Goal: Task Accomplishment & Management: Use online tool/utility

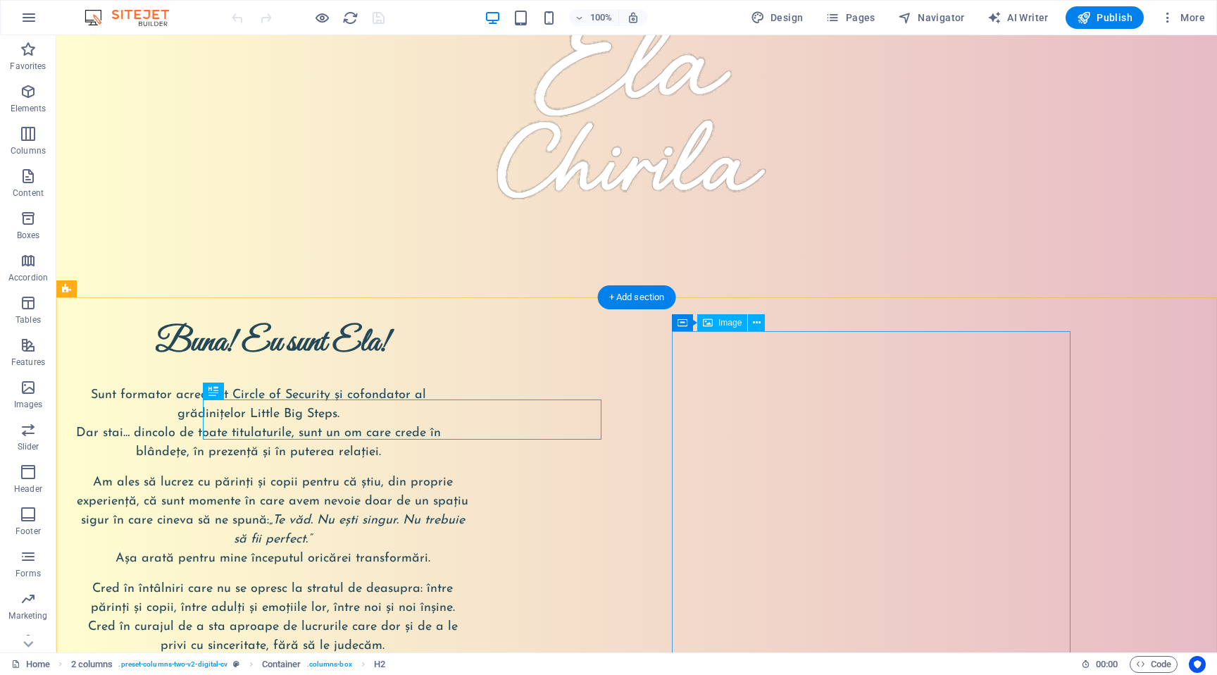
scroll to position [124, 0]
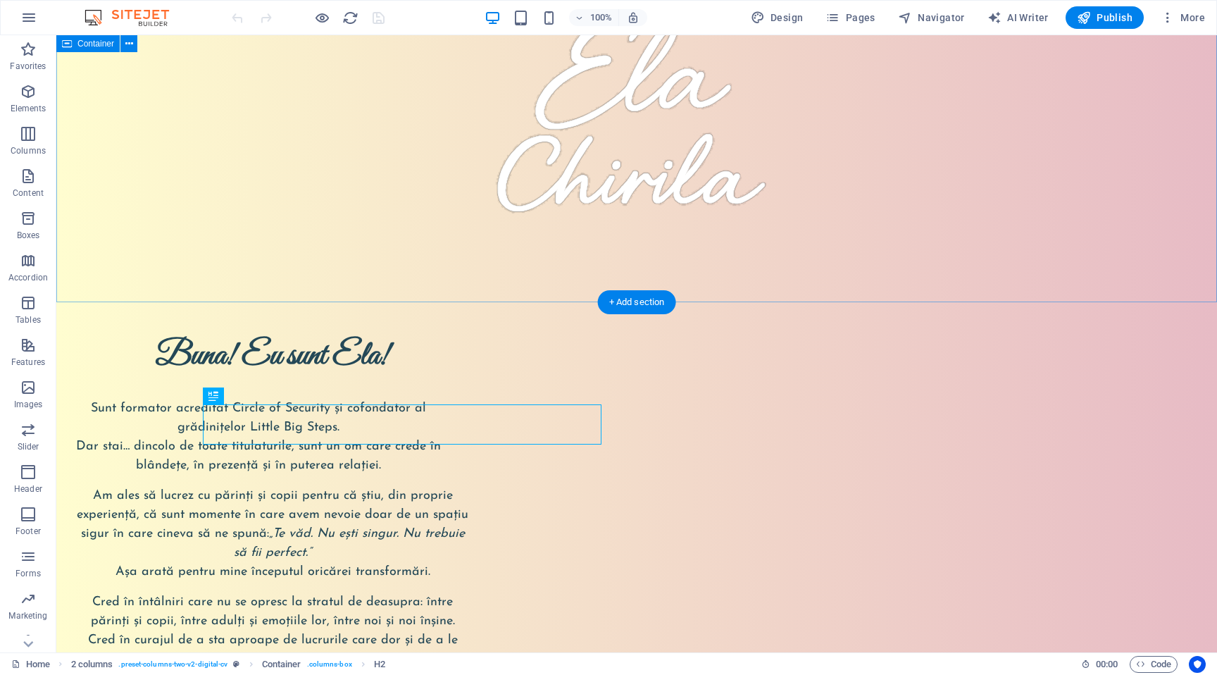
click at [111, 217] on div at bounding box center [636, 106] width 1160 height 391
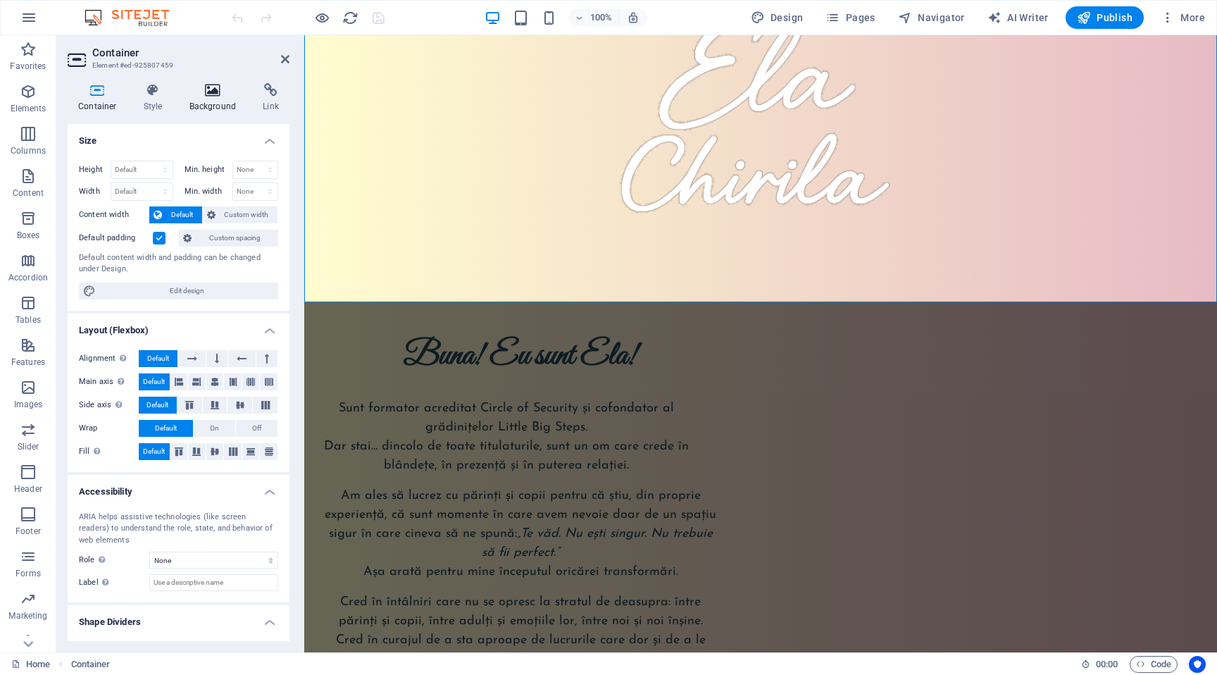
click at [192, 101] on h4 "Background" at bounding box center [216, 98] width 74 height 30
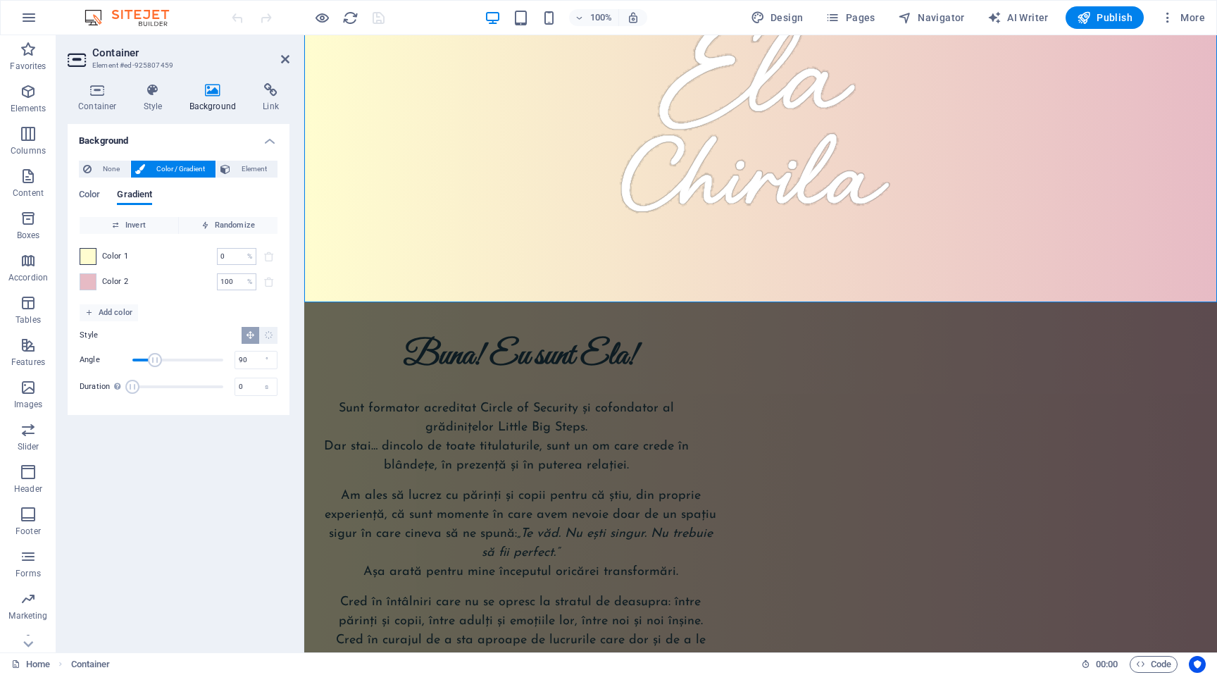
click at [90, 257] on span at bounding box center [87, 256] width 15 height 15
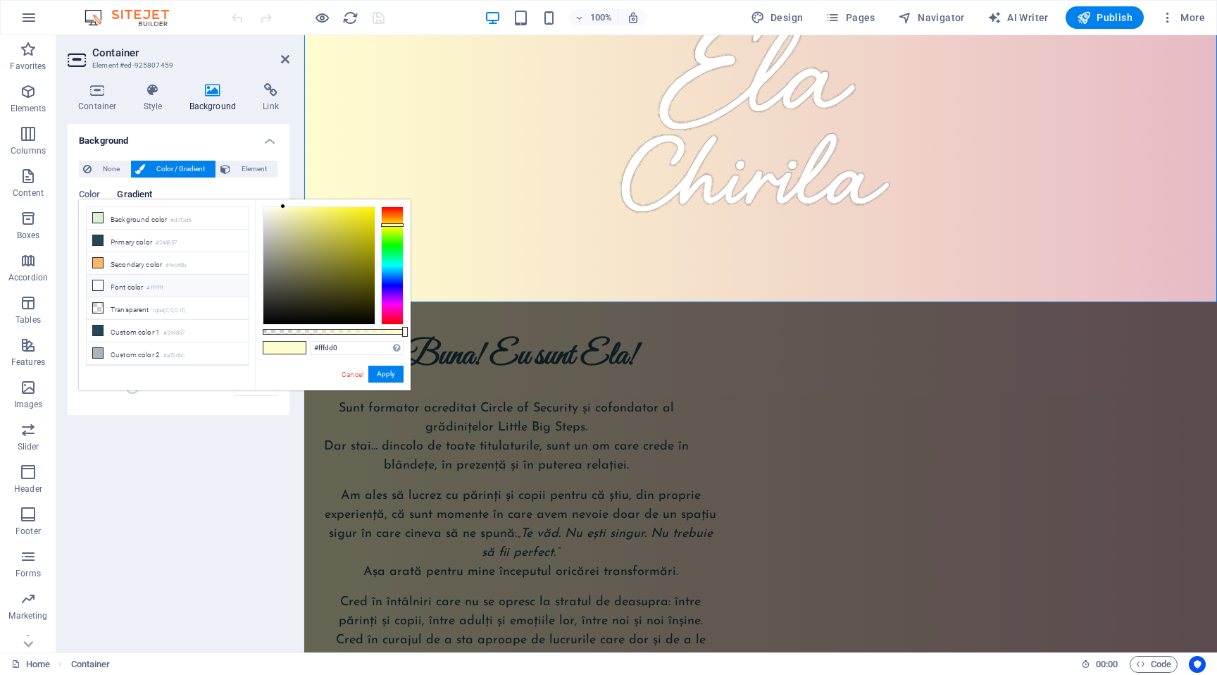
click at [137, 284] on li "Font color #ffffff" at bounding box center [168, 286] width 162 height 23
type input "#ffffff"
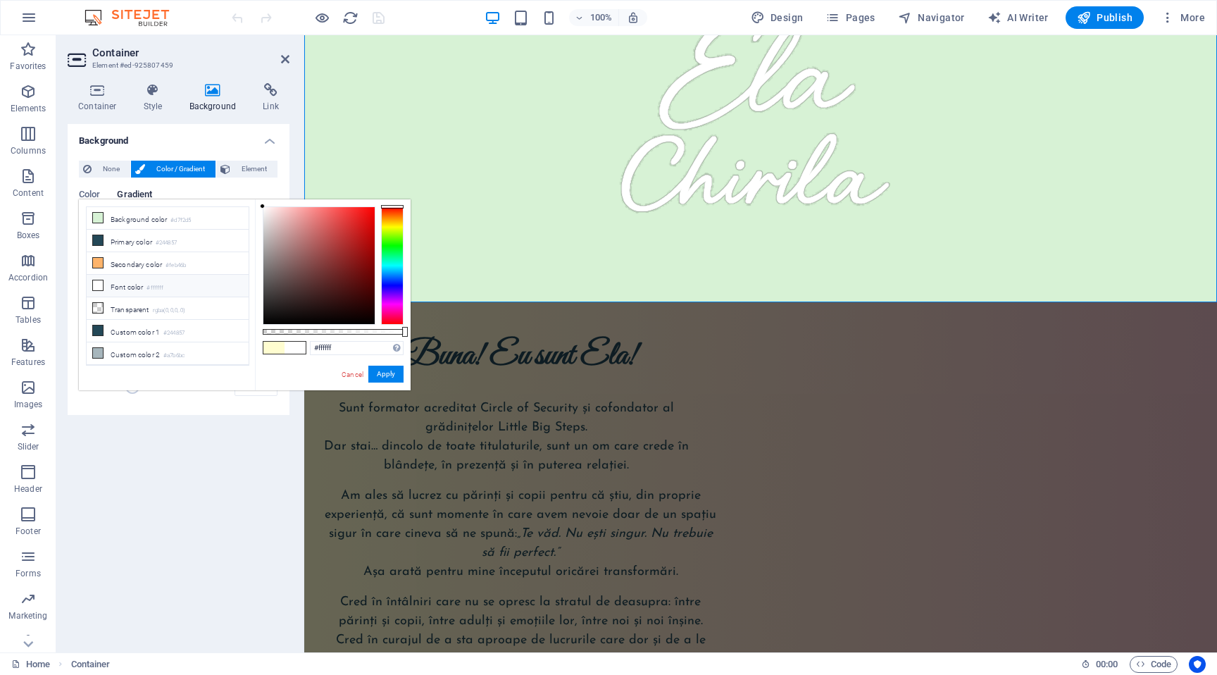
click at [123, 287] on li "Font color #ffffff" at bounding box center [168, 286] width 162 height 23
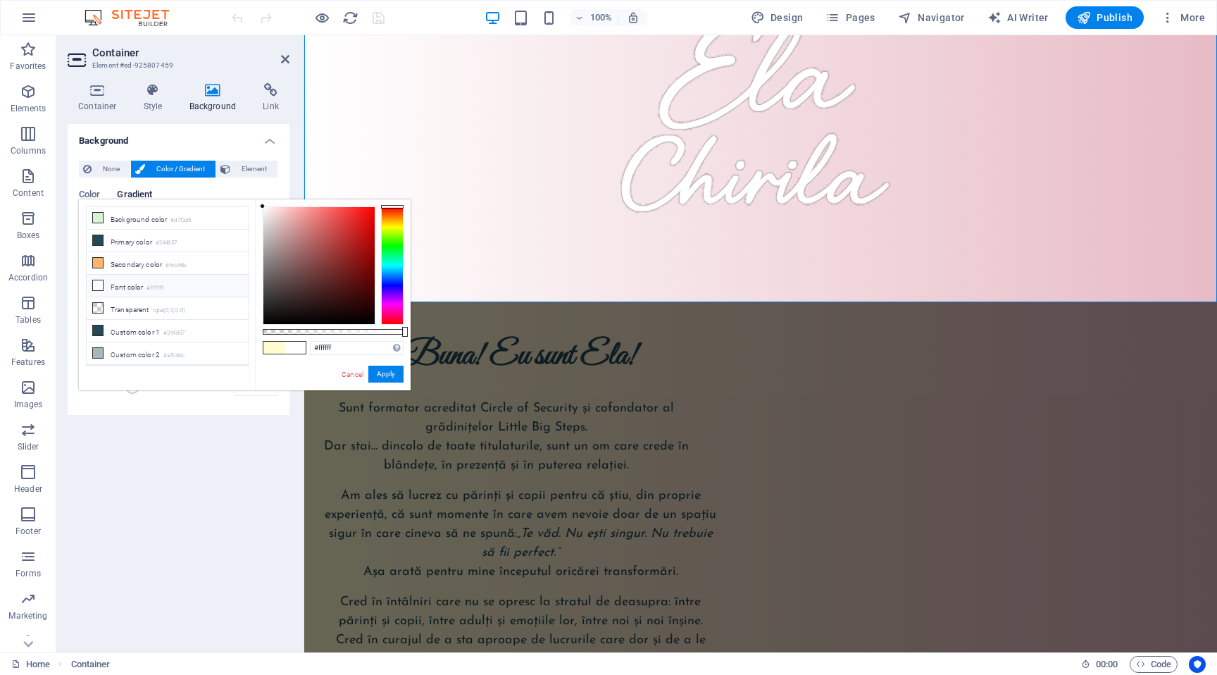
click at [123, 287] on li "Font color #ffffff" at bounding box center [168, 286] width 162 height 23
click at [385, 375] on button "Apply" at bounding box center [385, 373] width 35 height 17
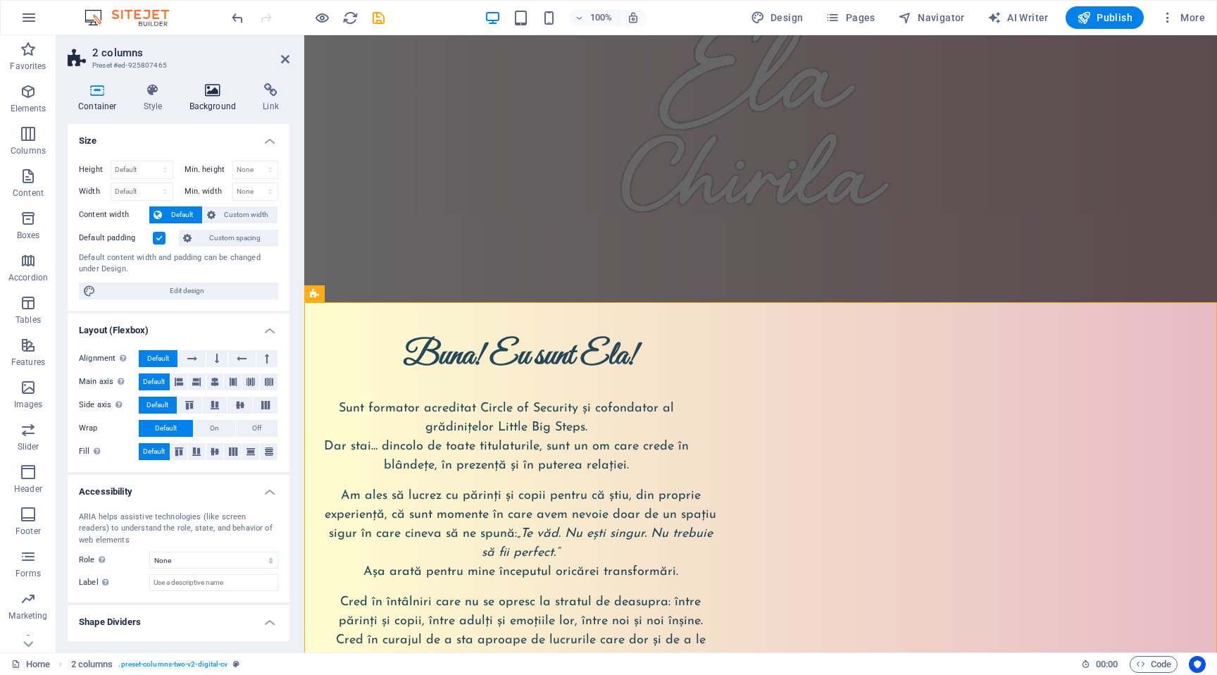
click at [206, 110] on h4 "Background" at bounding box center [216, 98] width 74 height 30
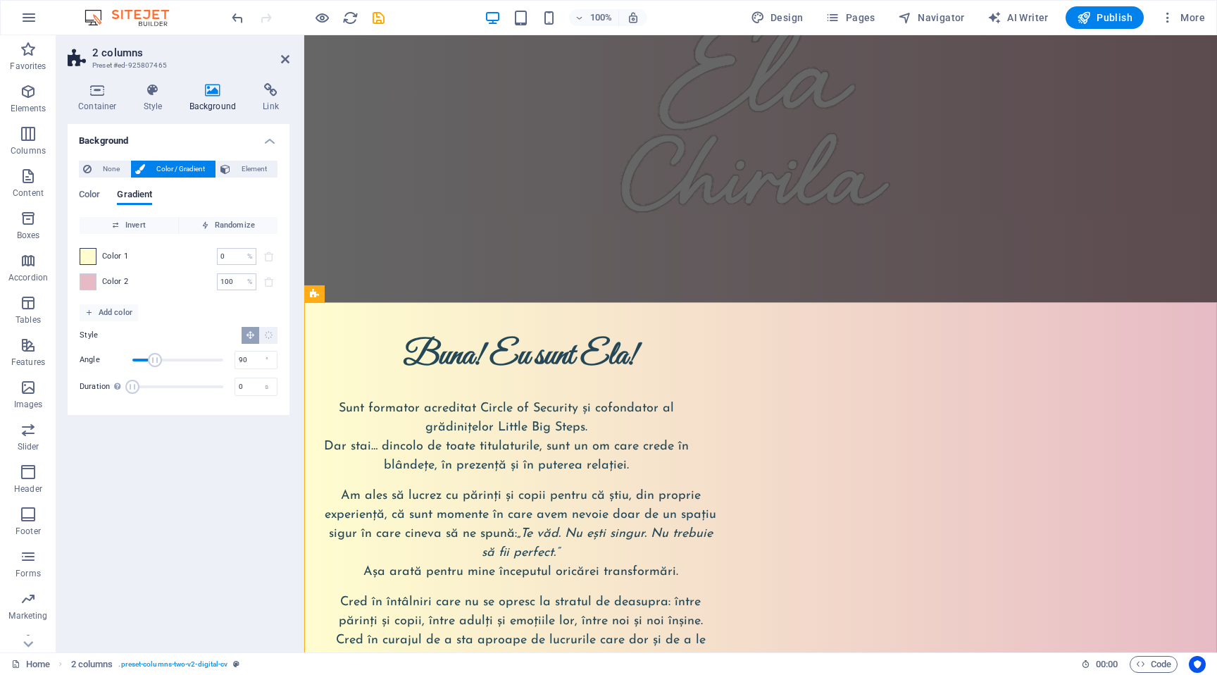
click at [90, 251] on span at bounding box center [87, 256] width 15 height 15
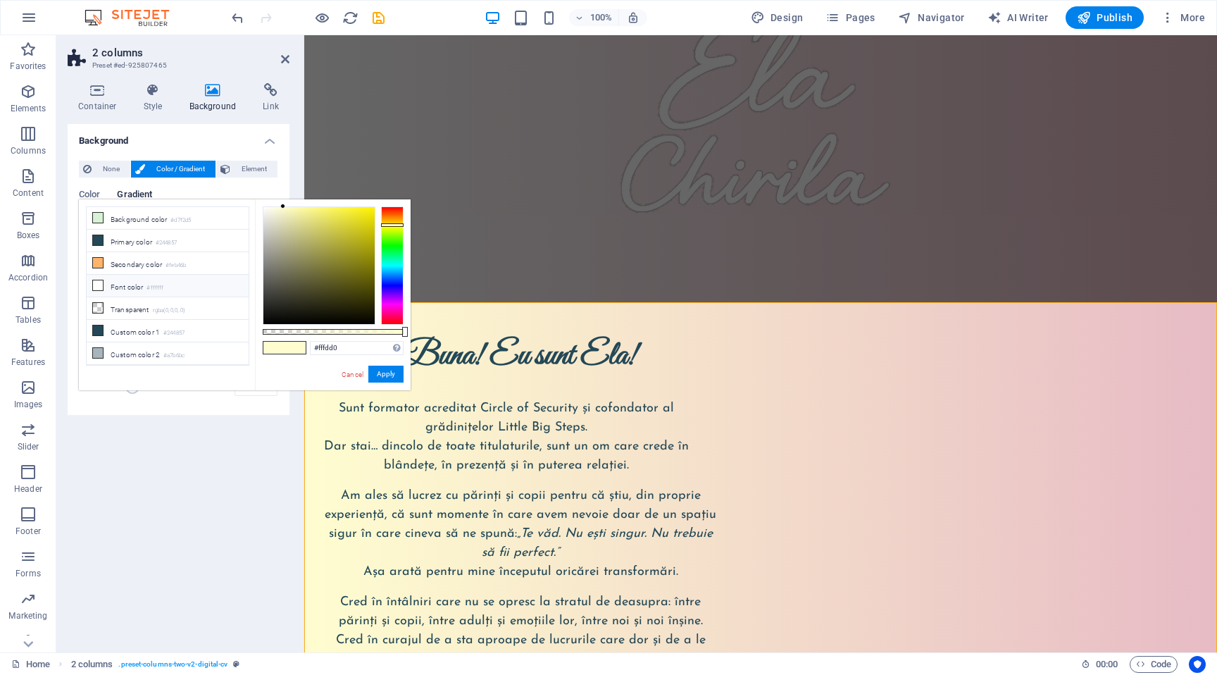
click at [147, 285] on li "Font color #ffffff" at bounding box center [168, 286] width 162 height 23
type input "#ffffff"
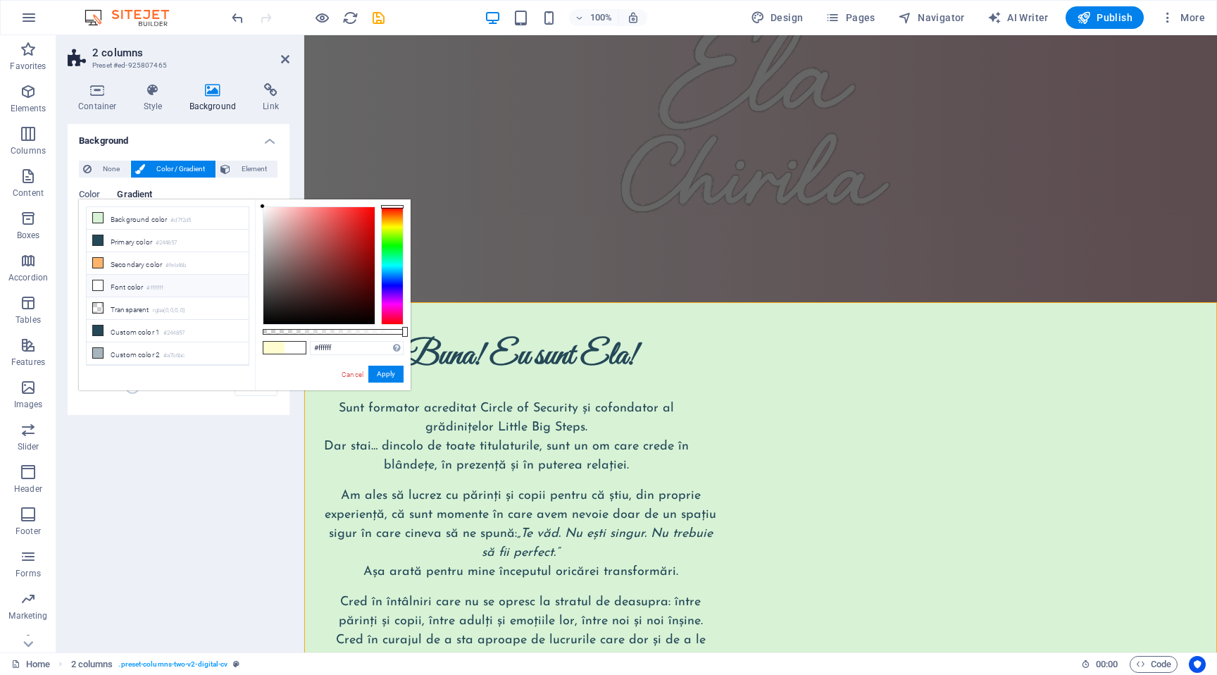
click at [147, 285] on li "Font color #ffffff" at bounding box center [168, 286] width 162 height 23
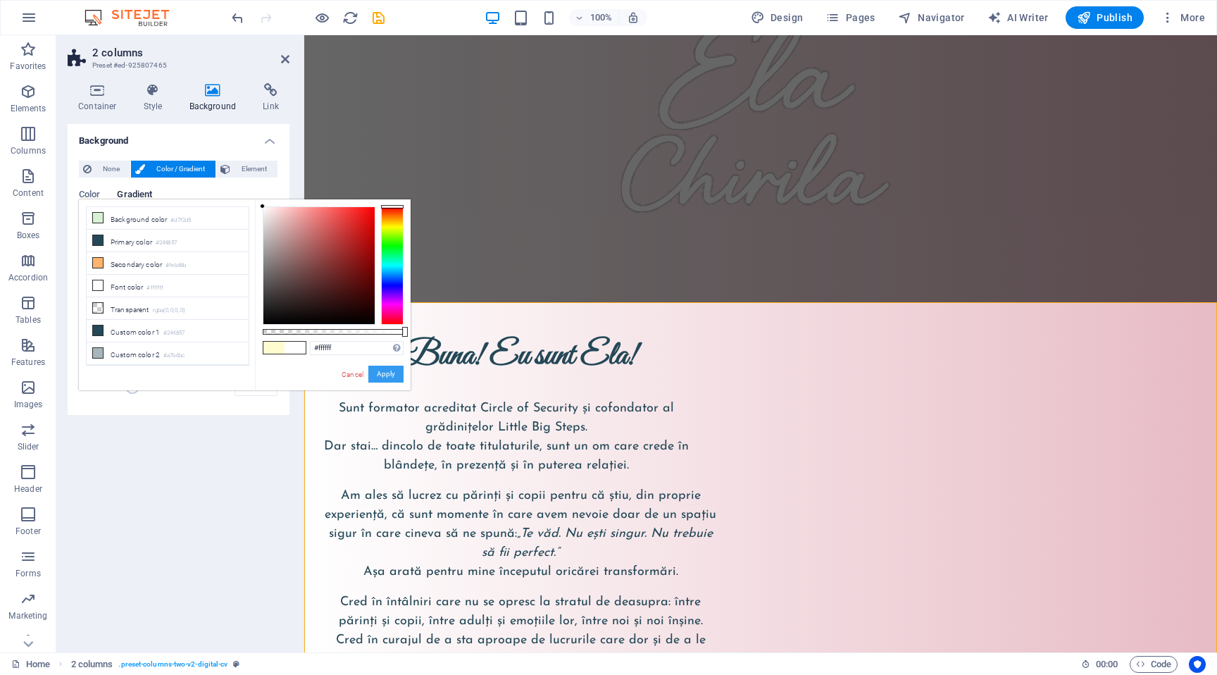
click at [392, 375] on button "Apply" at bounding box center [385, 373] width 35 height 17
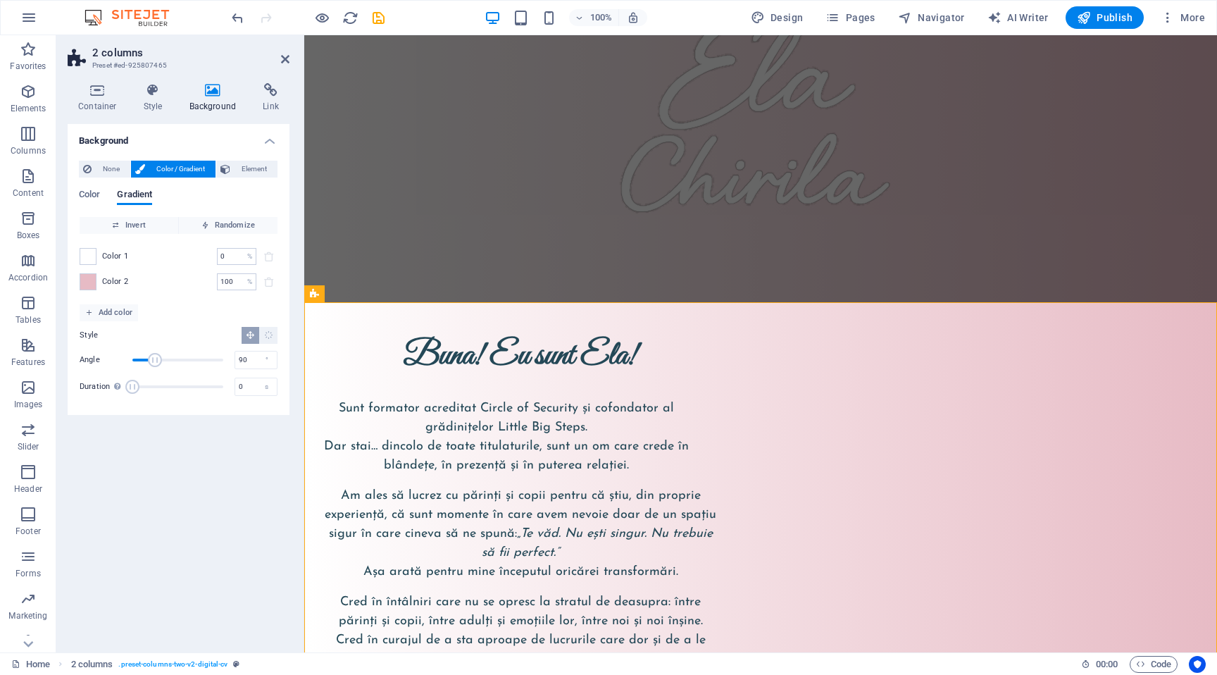
click at [180, 418] on div "Background None Color / Gradient Element Stretch background to full-width Color…" at bounding box center [179, 382] width 222 height 517
click at [192, 448] on div "Background None Color / Gradient Element Stretch background to full-width Color…" at bounding box center [179, 382] width 222 height 517
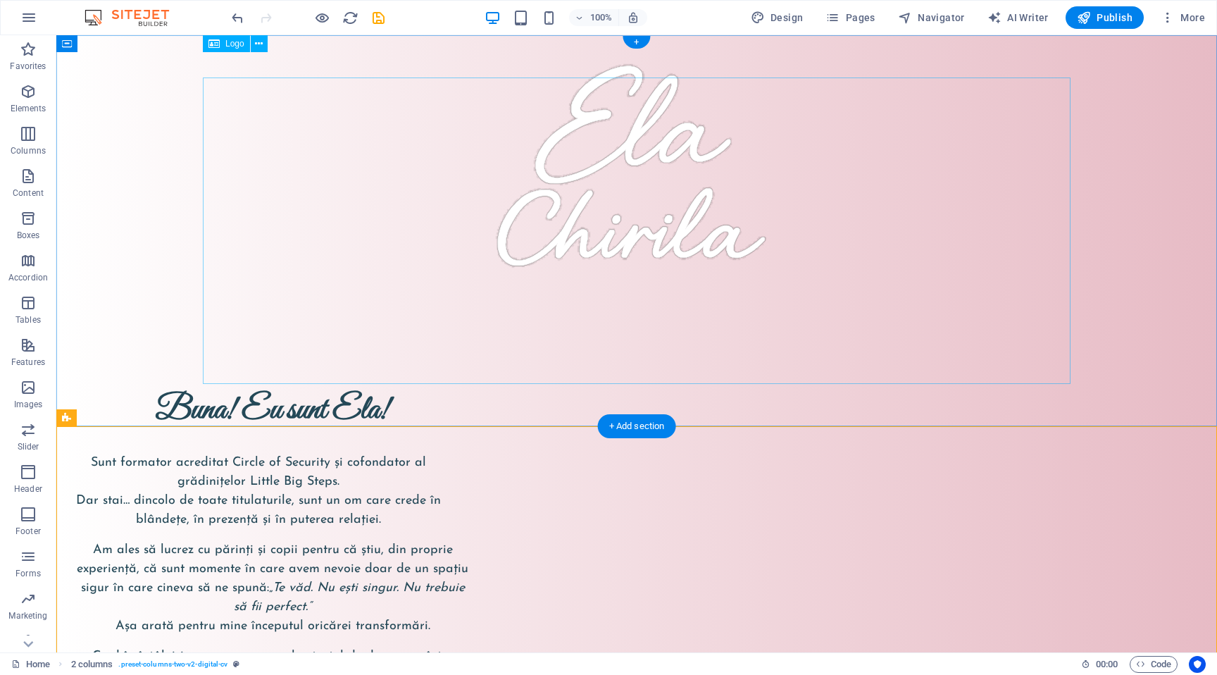
scroll to position [0, 0]
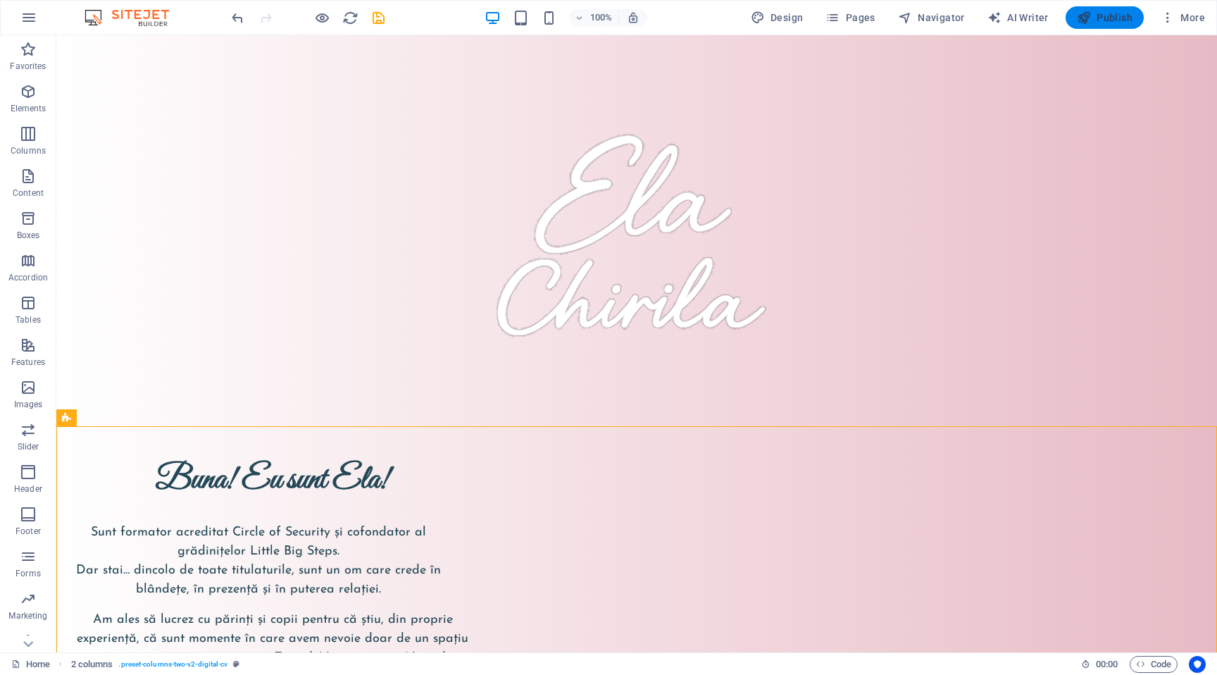
click at [1112, 18] on span "Publish" at bounding box center [1105, 18] width 56 height 14
checkbox input "false"
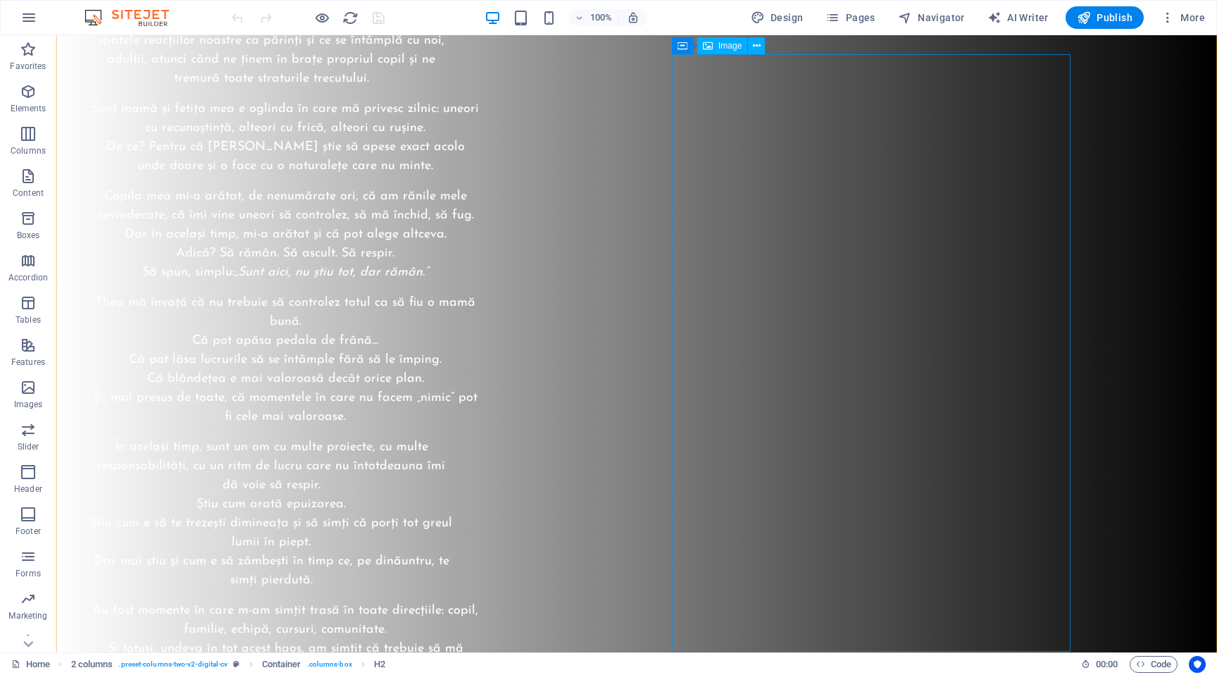
scroll to position [2738, 0]
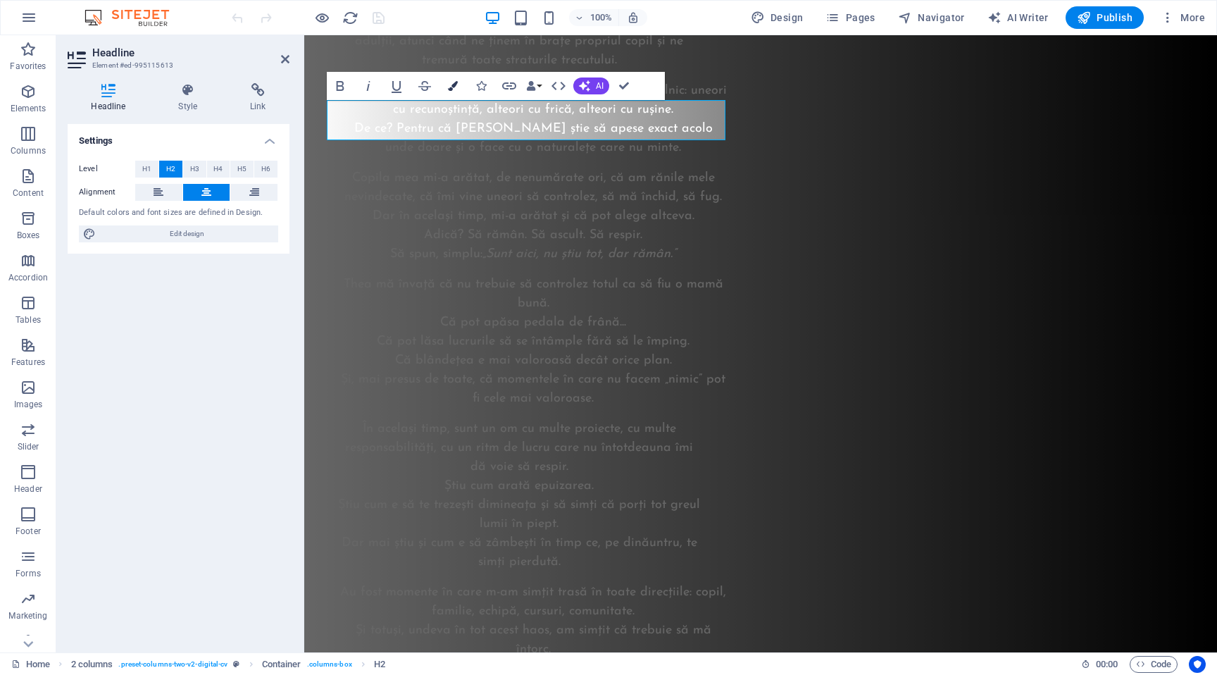
click at [454, 84] on icon "button" at bounding box center [453, 86] width 10 height 10
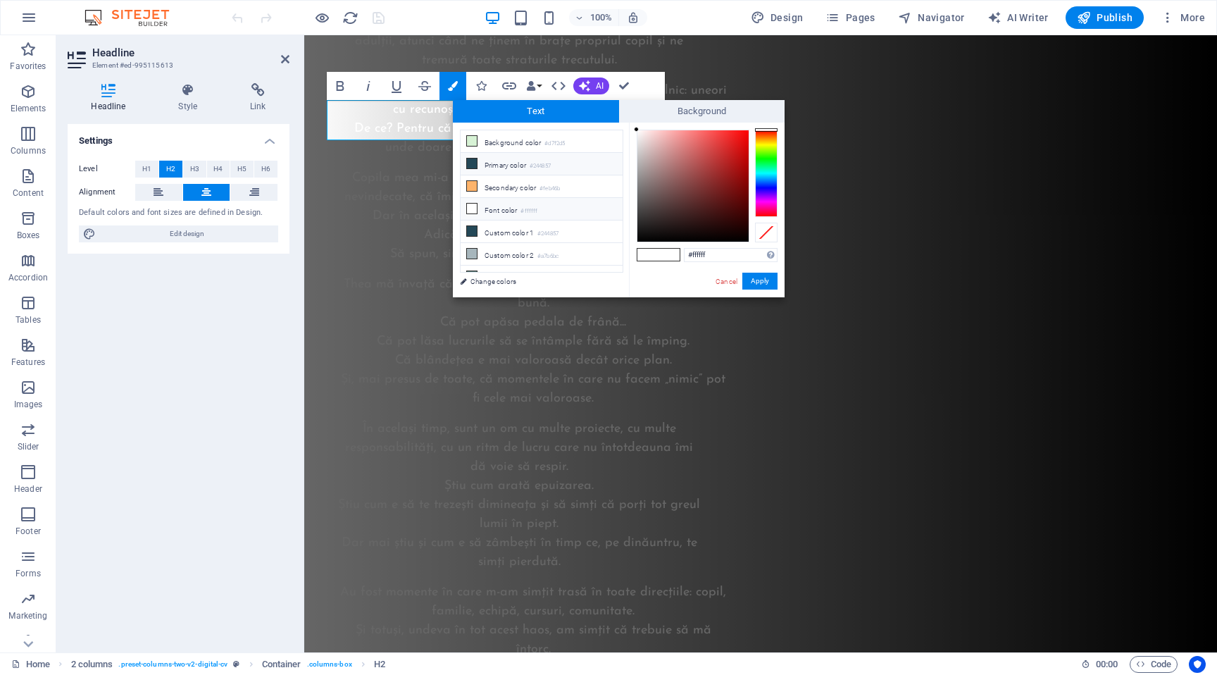
click at [521, 164] on li "Primary color #244857" at bounding box center [541, 164] width 162 height 23
type input "#244857"
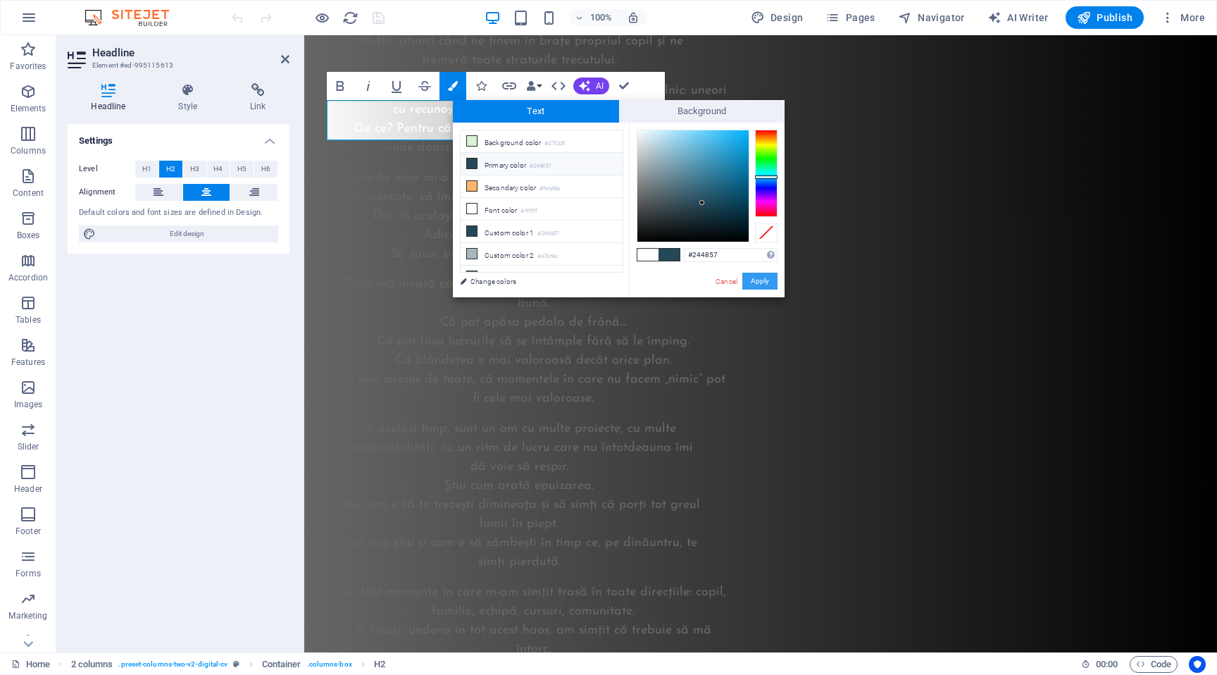
click at [750, 280] on button "Apply" at bounding box center [759, 280] width 35 height 17
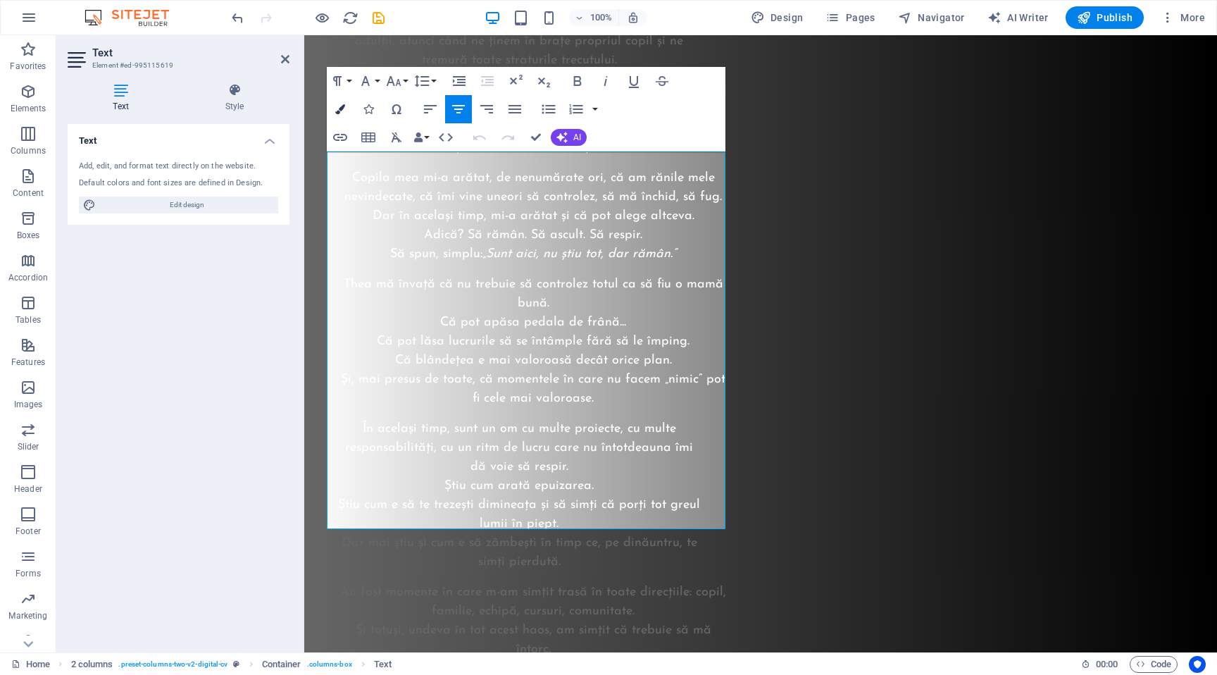
click at [338, 113] on icon "button" at bounding box center [340, 109] width 10 height 10
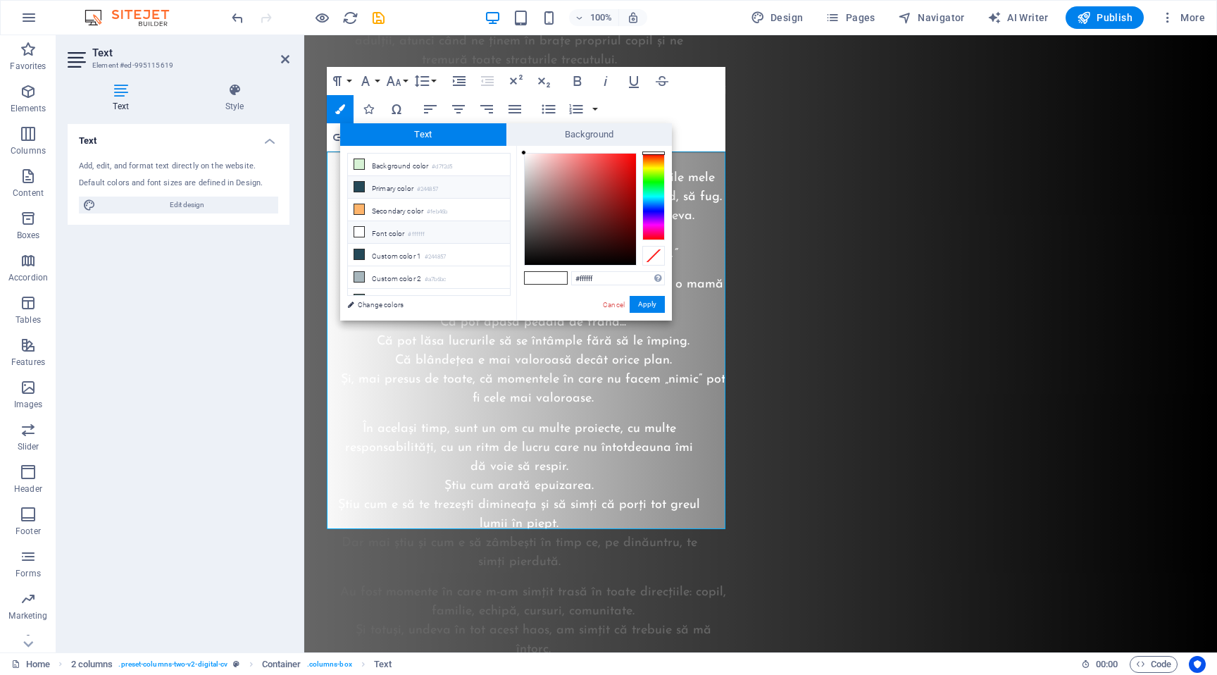
click at [428, 183] on li "Primary color #244857" at bounding box center [429, 187] width 162 height 23
type input "#244857"
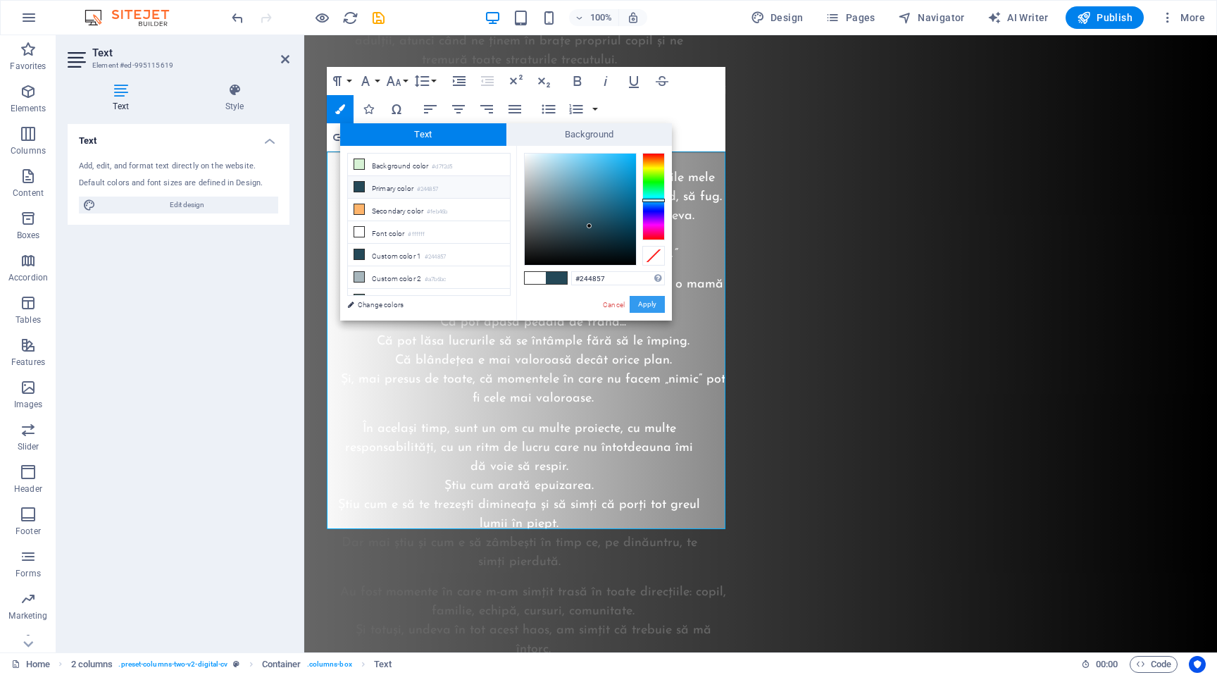
click at [657, 303] on button "Apply" at bounding box center [646, 304] width 35 height 17
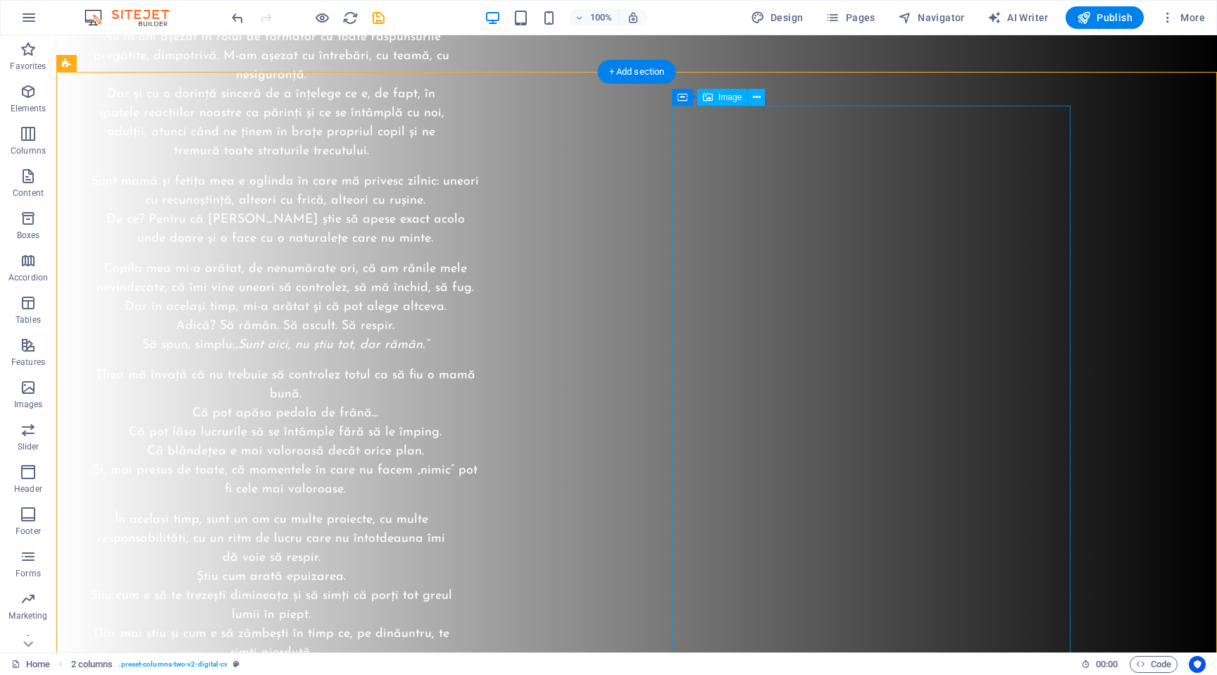
scroll to position [2648, 0]
click at [1118, 22] on span "Publish" at bounding box center [1105, 18] width 56 height 14
checkbox input "false"
